Goal: Task Accomplishment & Management: Complete application form

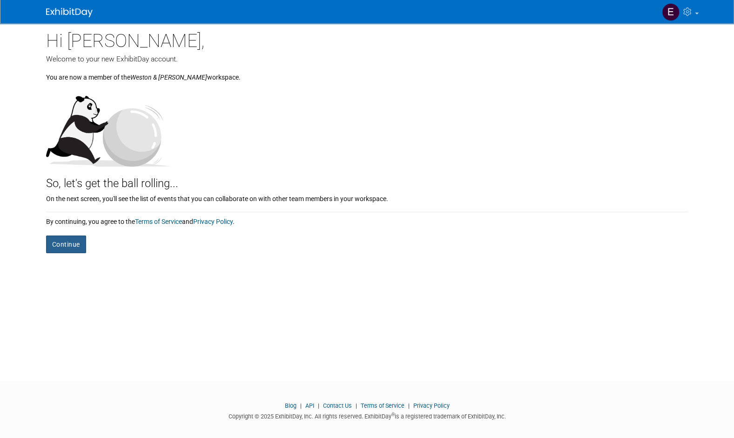
click at [53, 247] on button "Continue" at bounding box center [66, 244] width 40 height 18
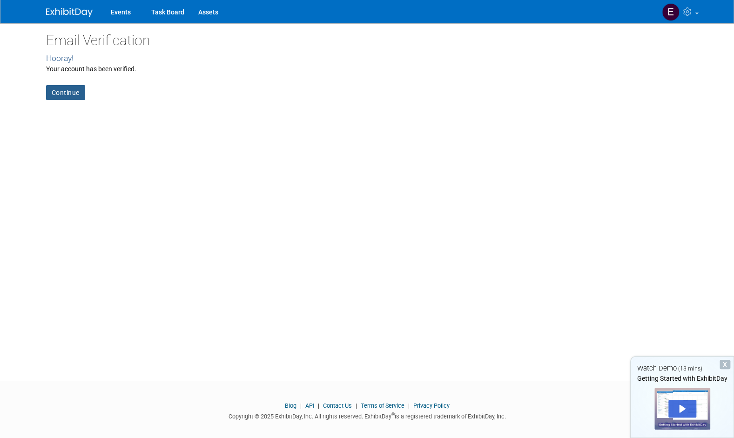
click at [68, 97] on link "Continue" at bounding box center [65, 92] width 39 height 15
